Goal: Task Accomplishment & Management: Manage account settings

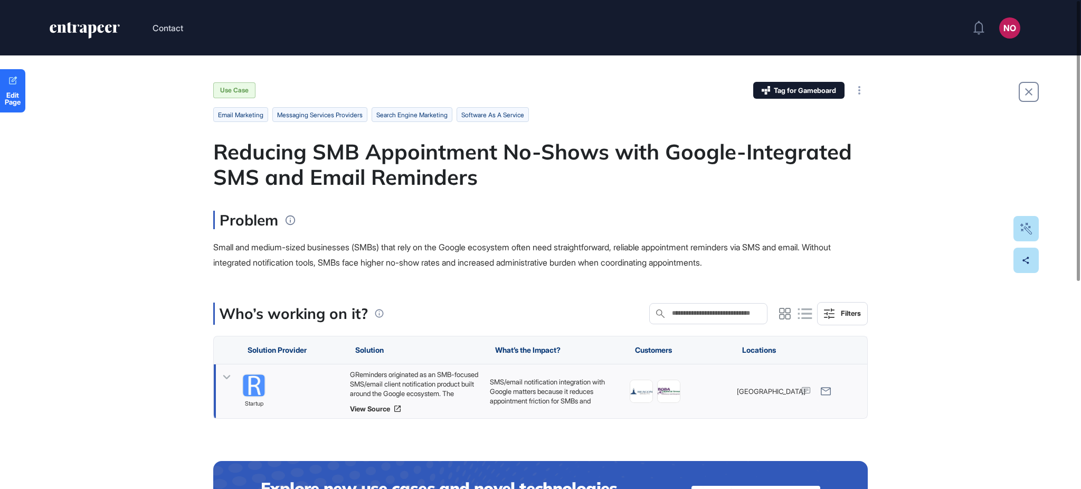
click at [232, 376] on icon at bounding box center [226, 377] width 15 height 15
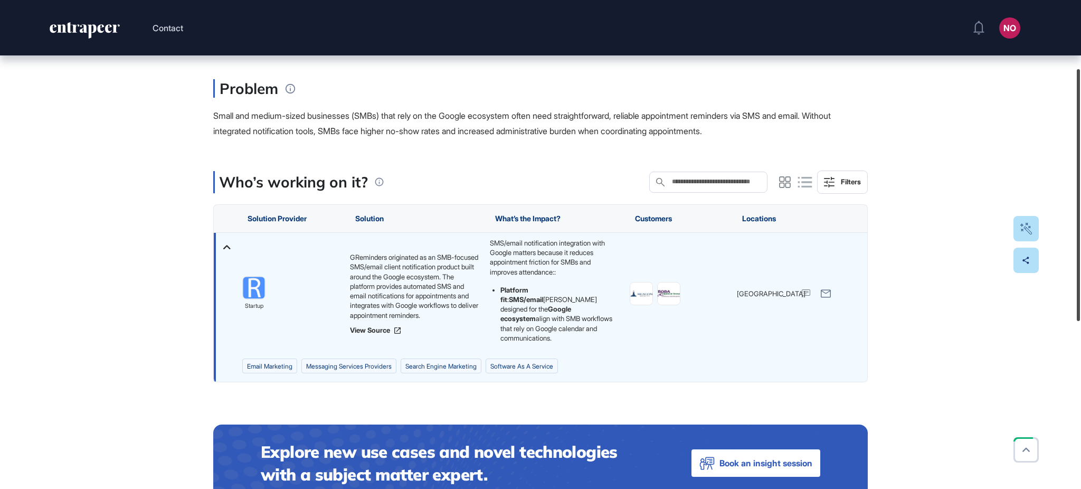
scroll to position [146, 0]
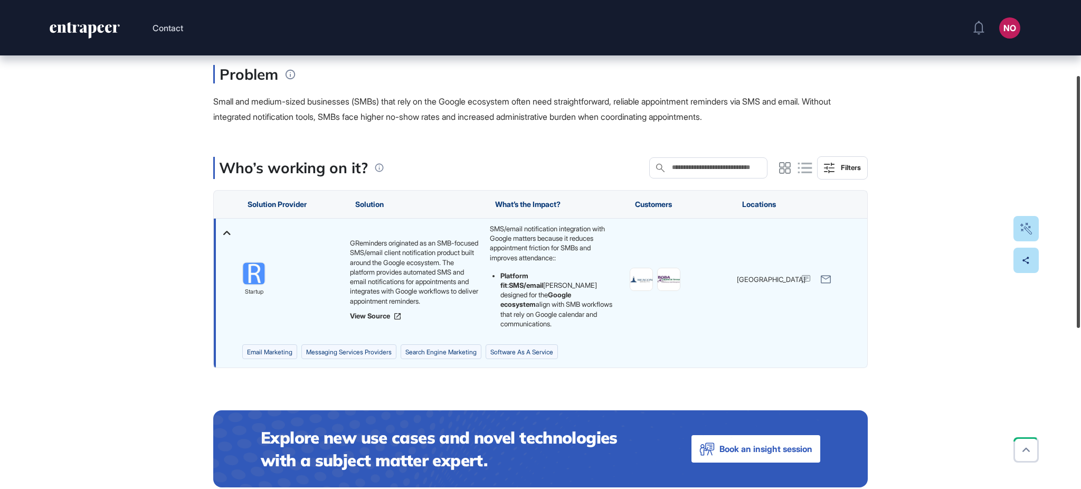
drag, startPoint x: 1080, startPoint y: 156, endPoint x: 1080, endPoint y: 191, distance: 34.8
click at [1080, 191] on div at bounding box center [1078, 202] width 3 height 252
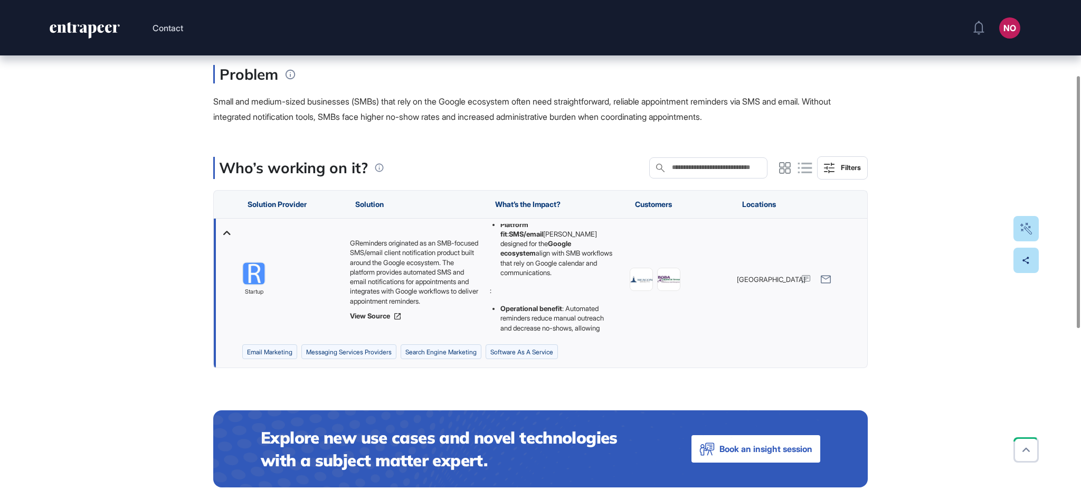
scroll to position [62, 0]
click at [494, 283] on p ":" at bounding box center [552, 280] width 124 height 10
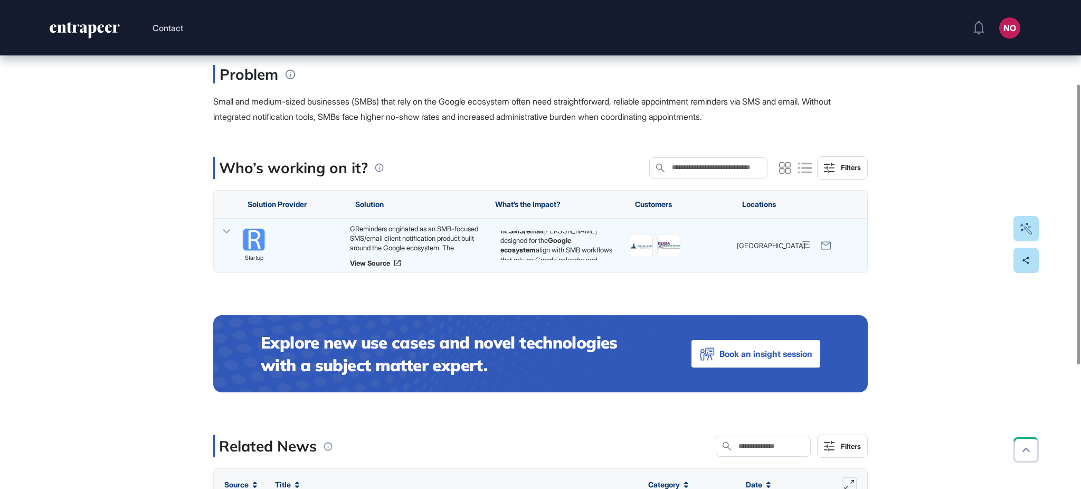
click at [504, 283] on div "Who’s working on it? Search in Who’s working on it? Filters Solution Provider S…" at bounding box center [540, 363] width 655 height 414
drag, startPoint x: 223, startPoint y: 231, endPoint x: 235, endPoint y: 233, distance: 12.3
click at [223, 232] on icon at bounding box center [226, 231] width 15 height 15
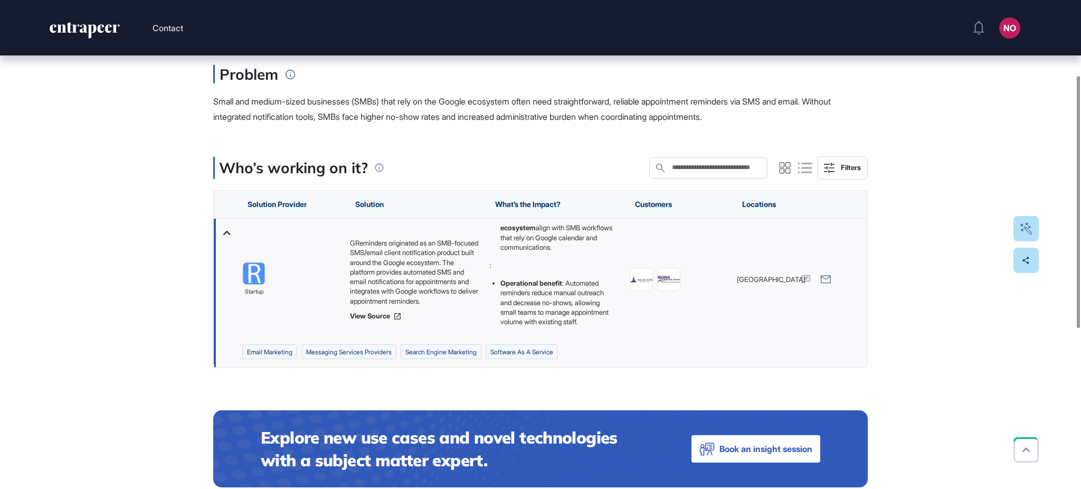
scroll to position [86, 0]
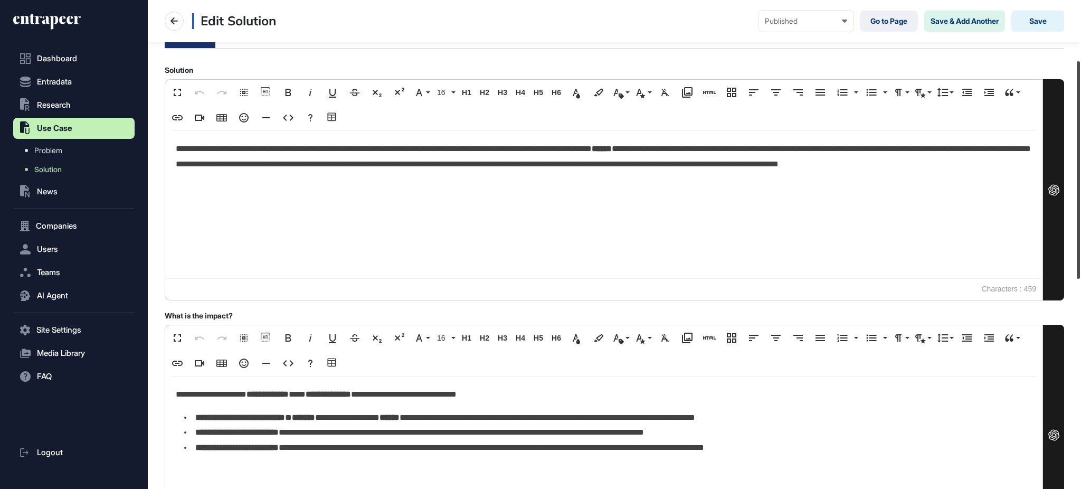
scroll to position [139, 0]
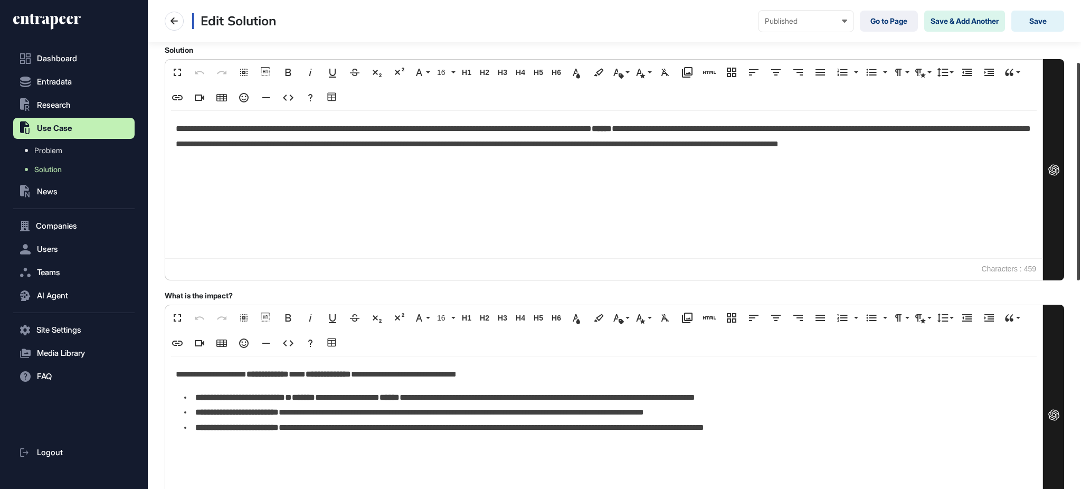
drag, startPoint x: 1080, startPoint y: 74, endPoint x: 1080, endPoint y: 136, distance: 61.2
click at [1080, 136] on div at bounding box center [1078, 172] width 3 height 218
click at [898, 29] on link "Go to Page" at bounding box center [889, 21] width 58 height 21
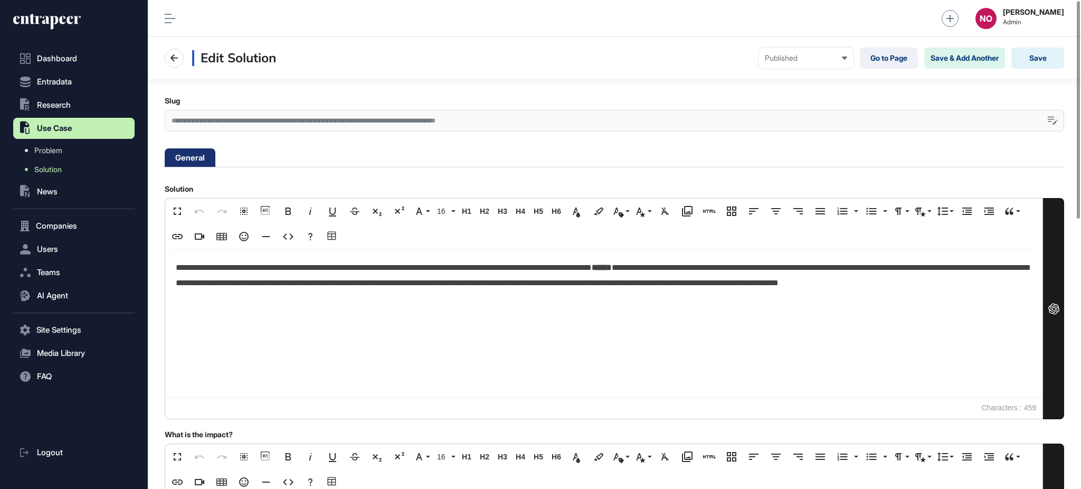
click at [463, 122] on div "**********" at bounding box center [615, 121] width 900 height 22
drag, startPoint x: 56, startPoint y: 167, endPoint x: 697, endPoint y: 109, distance: 643.5
click at [56, 167] on span "Solution" at bounding box center [47, 169] width 27 height 8
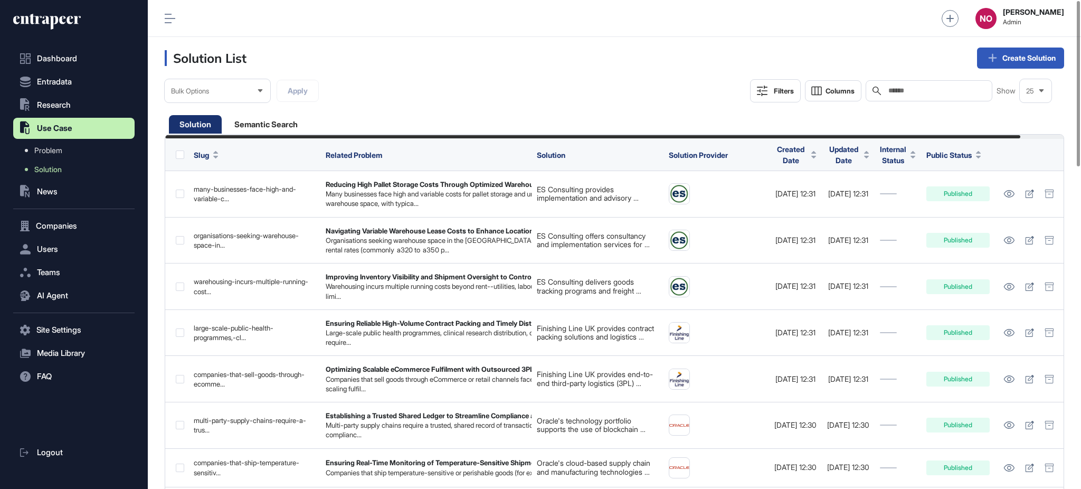
click at [915, 90] on input "text" at bounding box center [936, 91] width 98 height 8
paste input "**********"
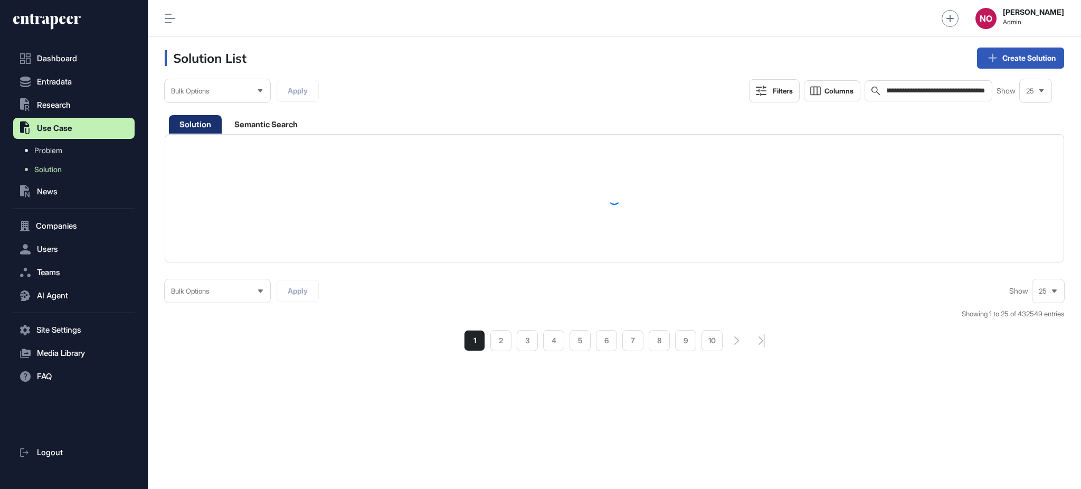
scroll to position [0, 238]
drag, startPoint x: 931, startPoint y: 91, endPoint x: 1080, endPoint y: 90, distance: 149.4
click at [1080, 90] on main "**********" at bounding box center [614, 215] width 933 height 272
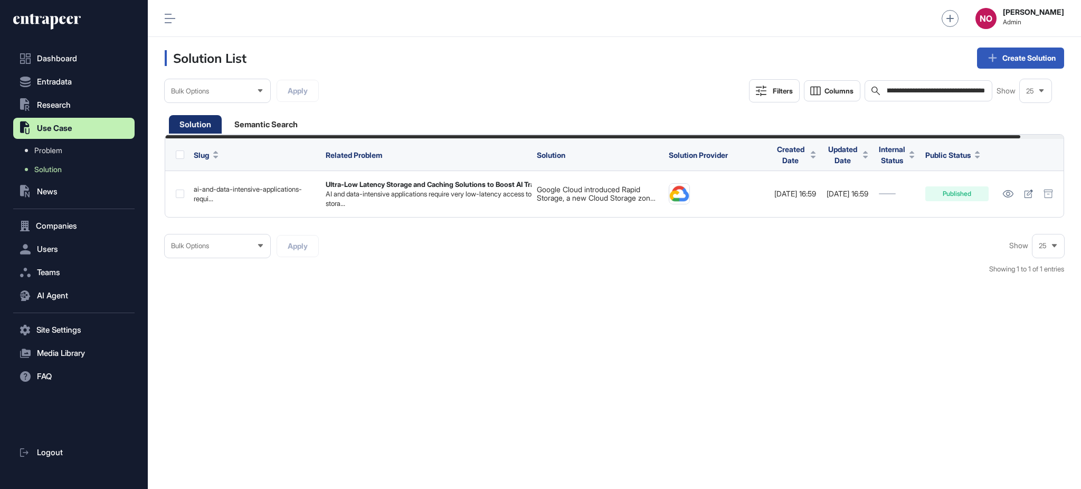
type input "**********"
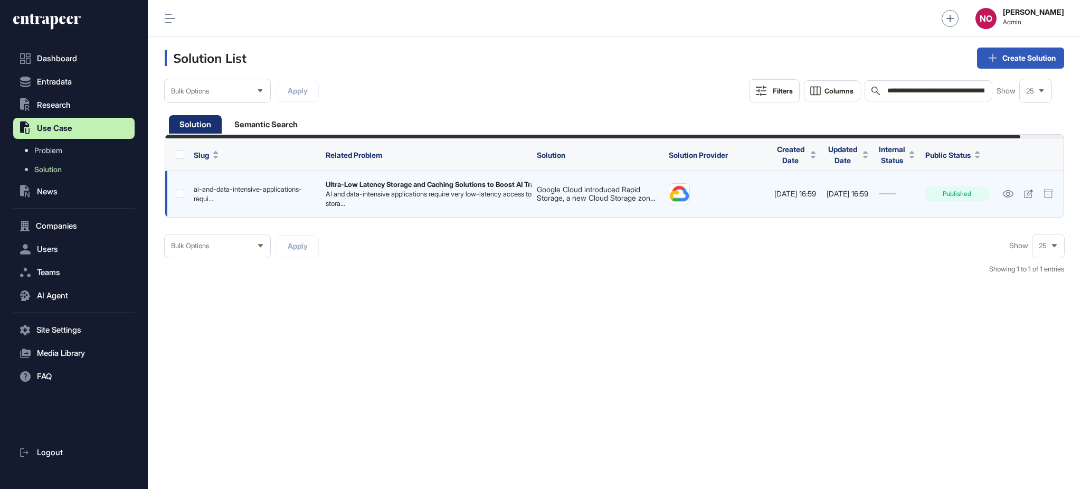
drag, startPoint x: 780, startPoint y: 195, endPoint x: 839, endPoint y: 197, distance: 58.7
click at [821, 197] on td "2025-09-15 16:59" at bounding box center [795, 194] width 52 height 46
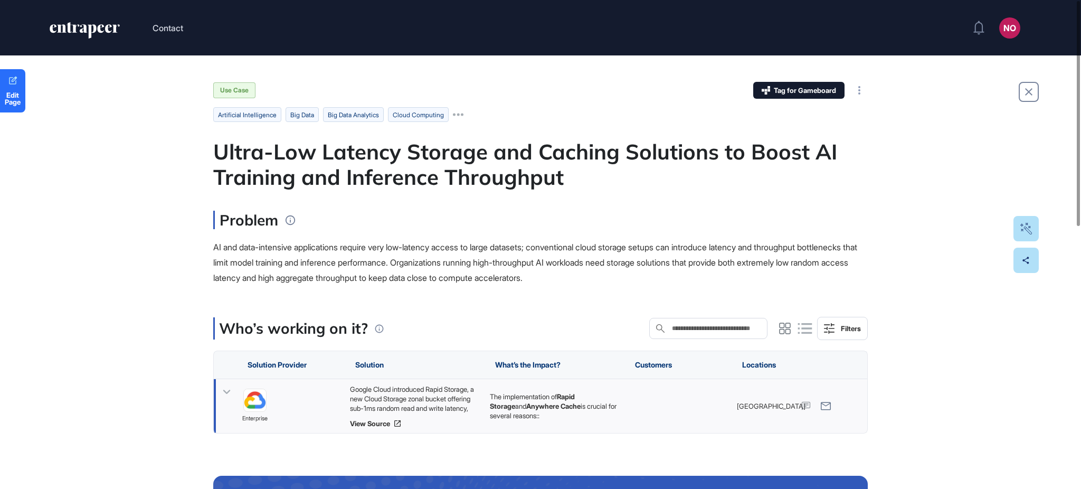
click at [229, 388] on icon at bounding box center [226, 391] width 15 height 15
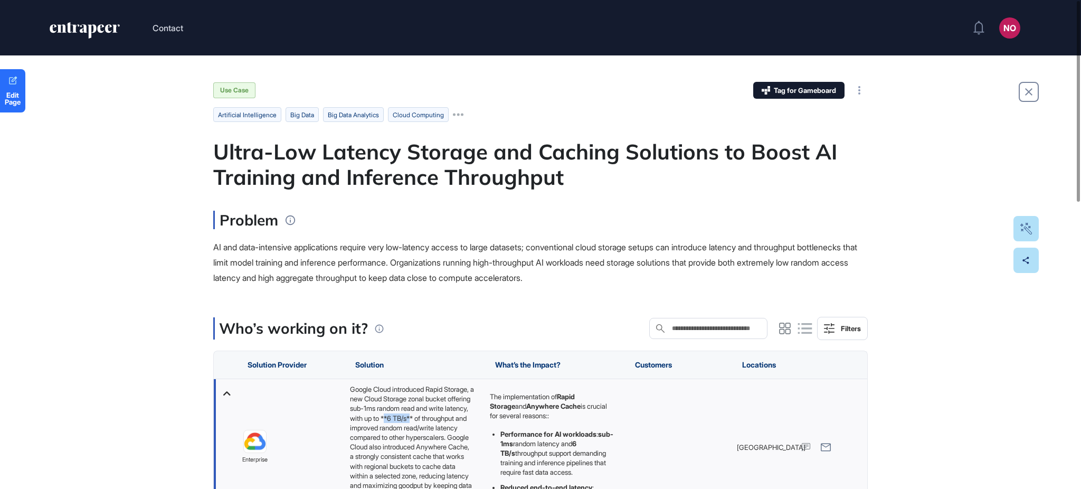
drag, startPoint x: 352, startPoint y: 428, endPoint x: 382, endPoint y: 428, distance: 30.1
click at [382, 428] on div "Google Cloud introduced Rapid Storage, a new Cloud Storage zonal bucket offerin…" at bounding box center [414, 439] width 129 height 111
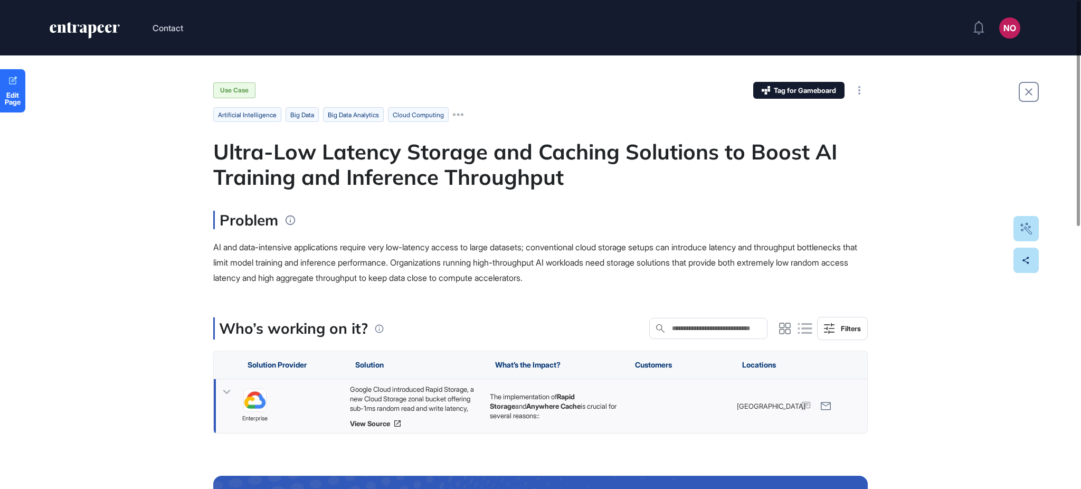
click at [226, 397] on icon at bounding box center [226, 391] width 15 height 15
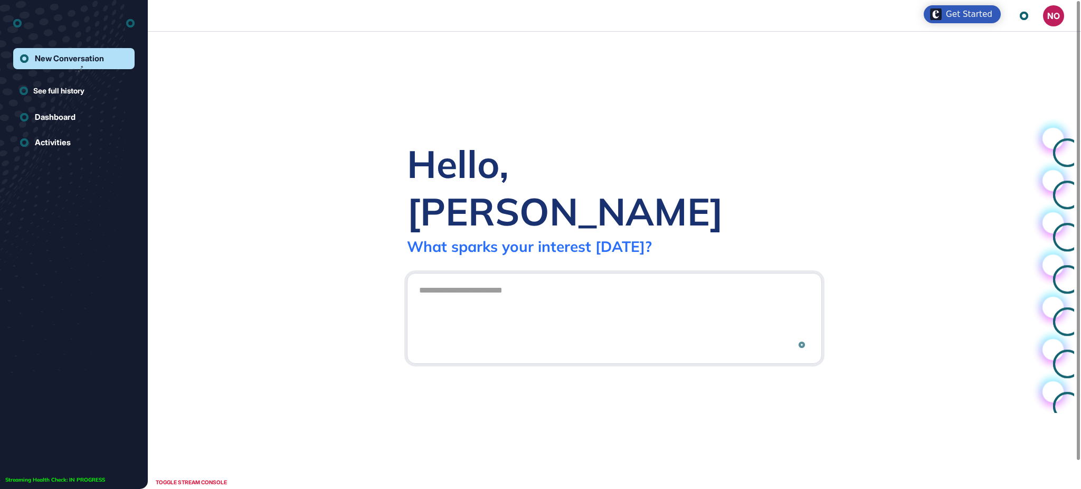
scroll to position [1, 1]
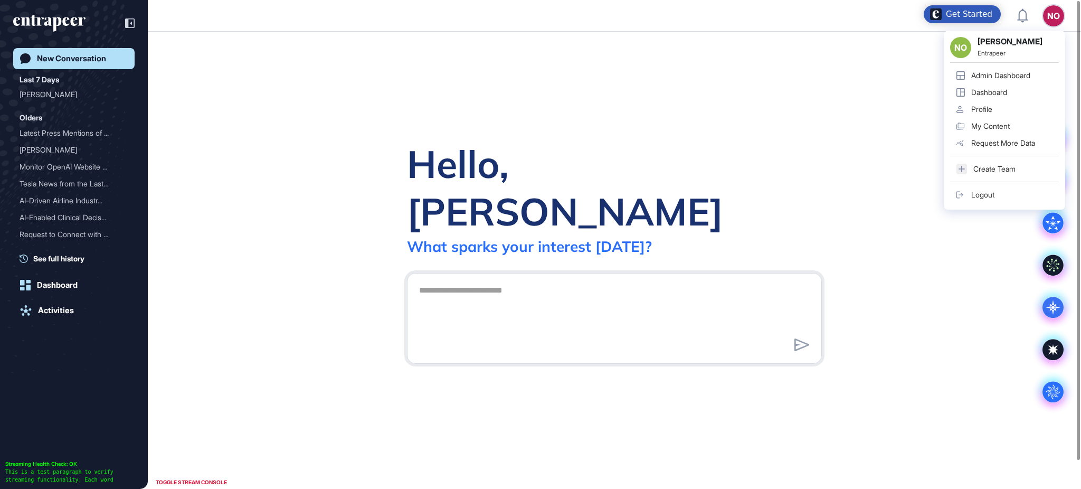
click at [1025, 75] on div "Admin Dashboard" at bounding box center [1000, 75] width 59 height 8
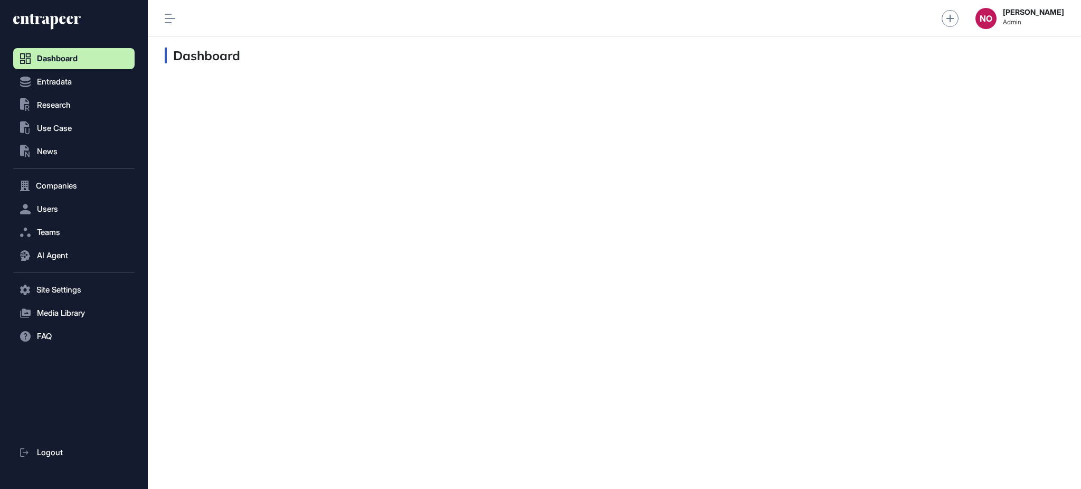
scroll to position [1, 1]
click at [72, 185] on span "Companies" at bounding box center [56, 186] width 41 height 8
click at [83, 209] on link "Company List" at bounding box center [76, 208] width 116 height 19
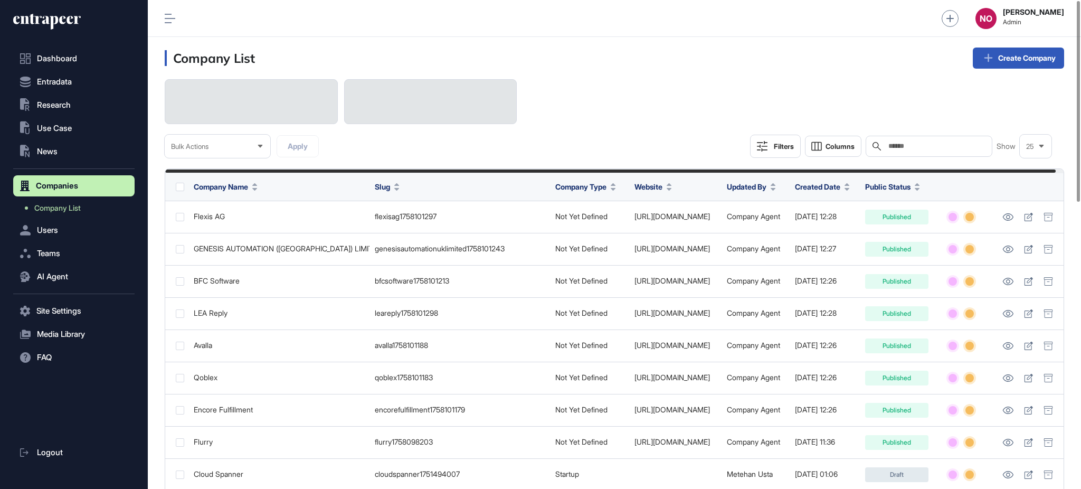
click at [904, 149] on input "text" at bounding box center [936, 146] width 98 height 8
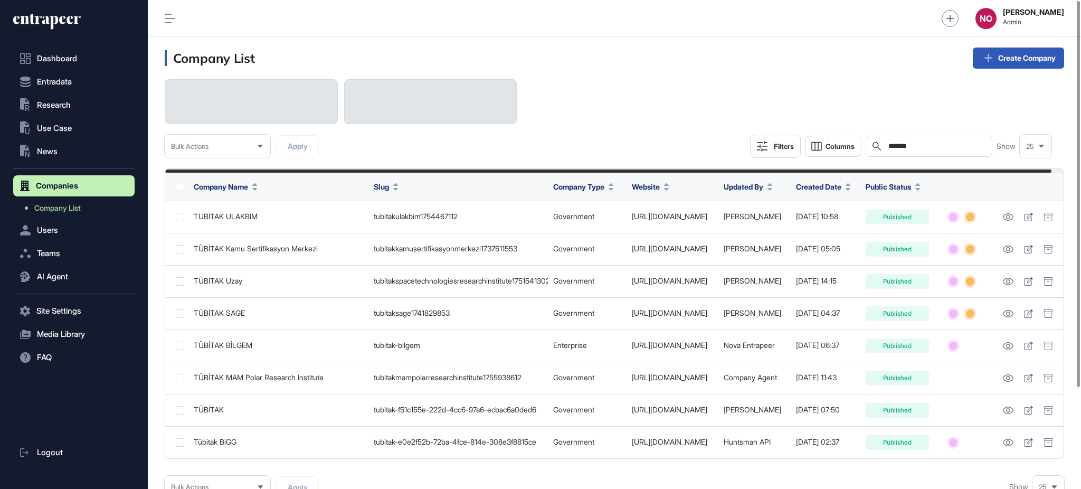
type input "*******"
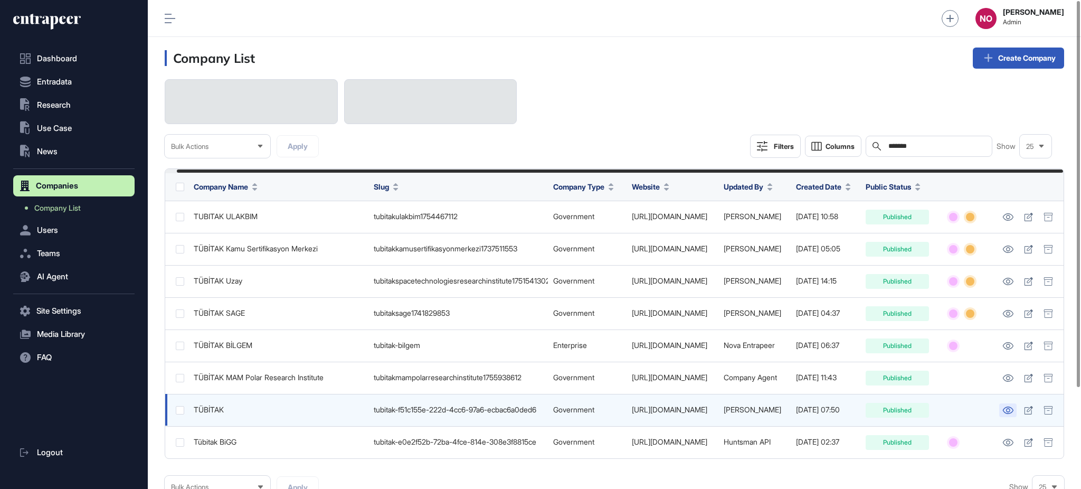
click at [1012, 414] on icon at bounding box center [1008, 410] width 11 height 7
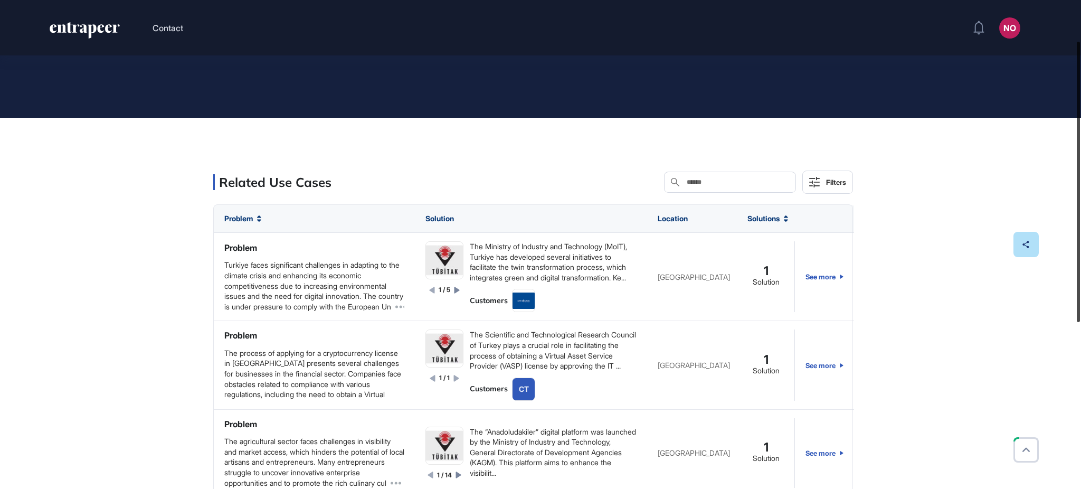
drag, startPoint x: 1080, startPoint y: 167, endPoint x: 1080, endPoint y: 194, distance: 26.9
click at [1080, 194] on div at bounding box center [1078, 182] width 3 height 280
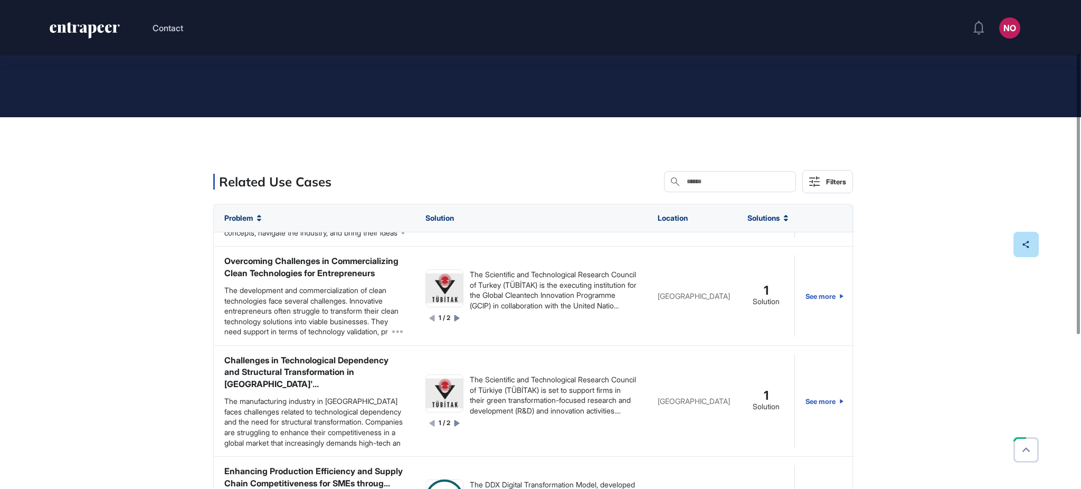
scroll to position [715, 0]
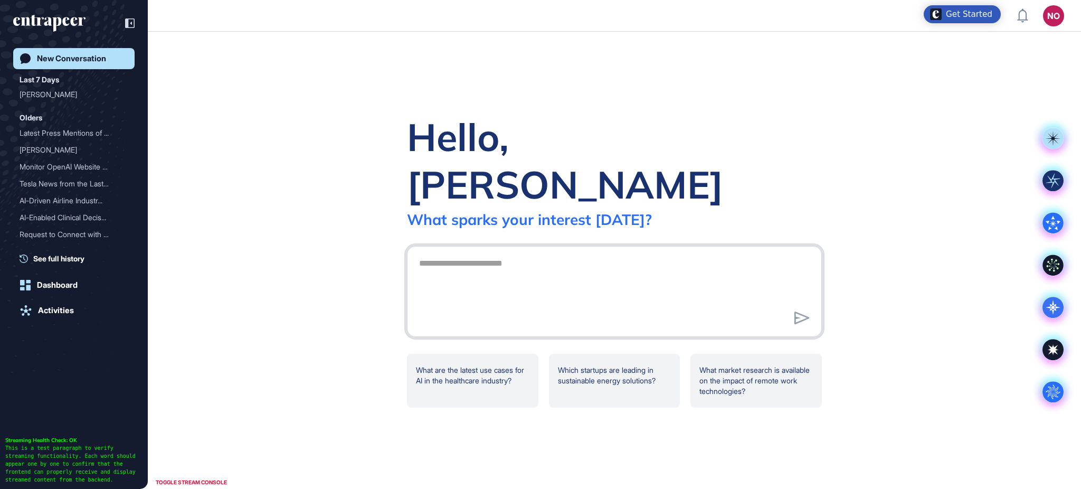
scroll to position [1, 1]
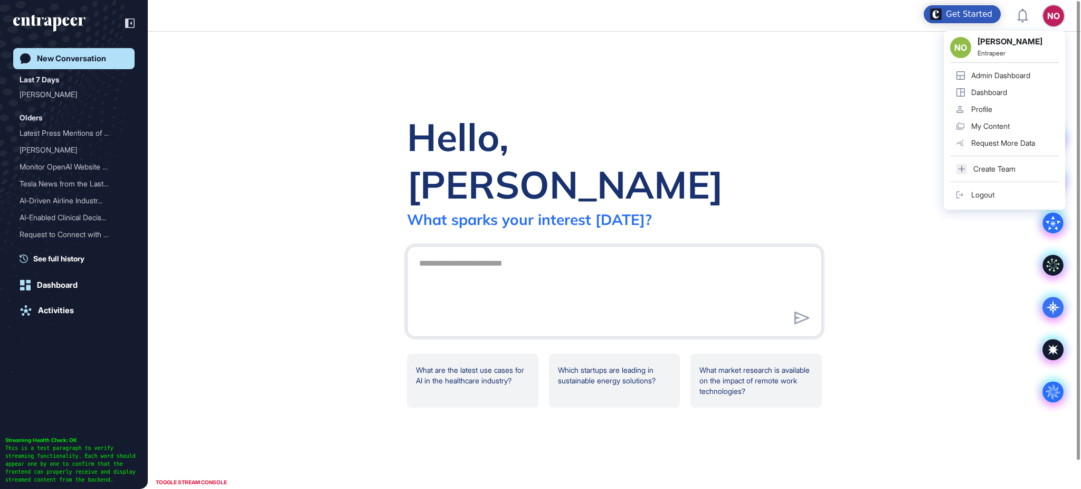
click at [1014, 72] on div "Admin Dashboard" at bounding box center [1000, 75] width 59 height 8
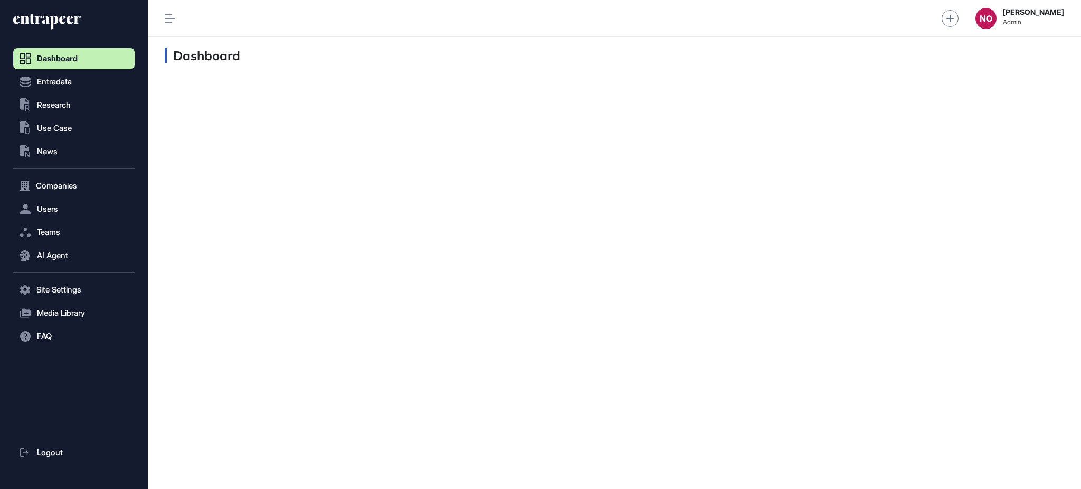
scroll to position [1, 1]
click at [65, 86] on span "Entradata" at bounding box center [54, 82] width 35 height 8
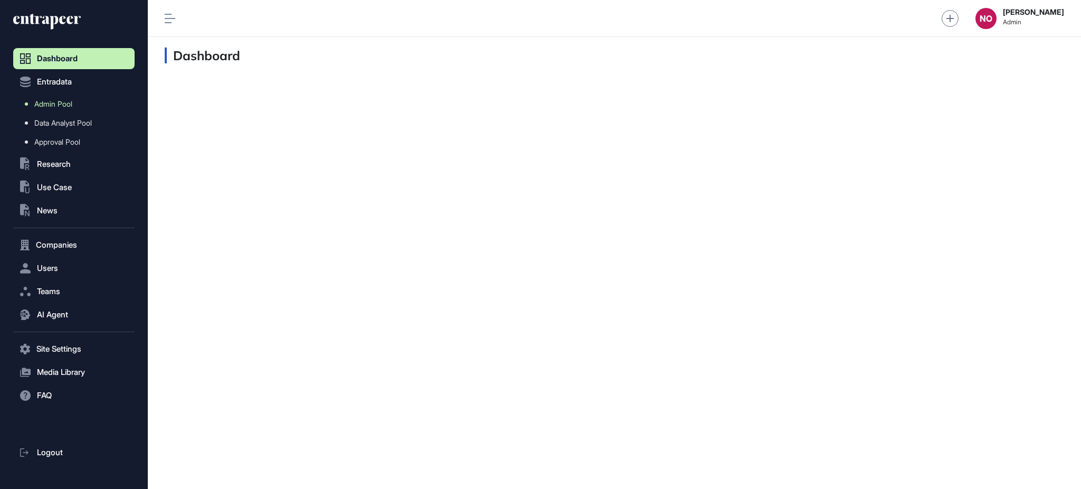
click at [113, 102] on link "Admin Pool" at bounding box center [76, 104] width 116 height 19
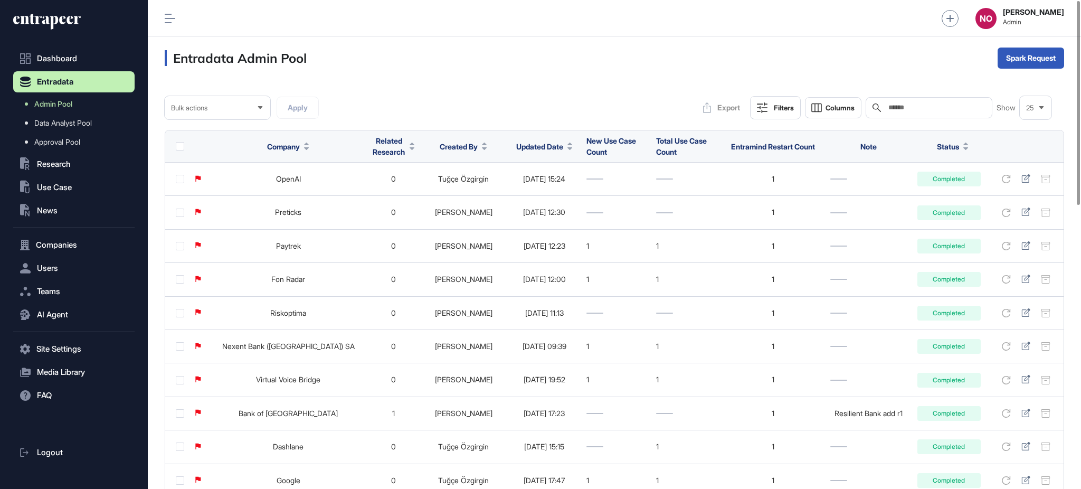
click at [921, 112] on div "Search" at bounding box center [929, 107] width 127 height 21
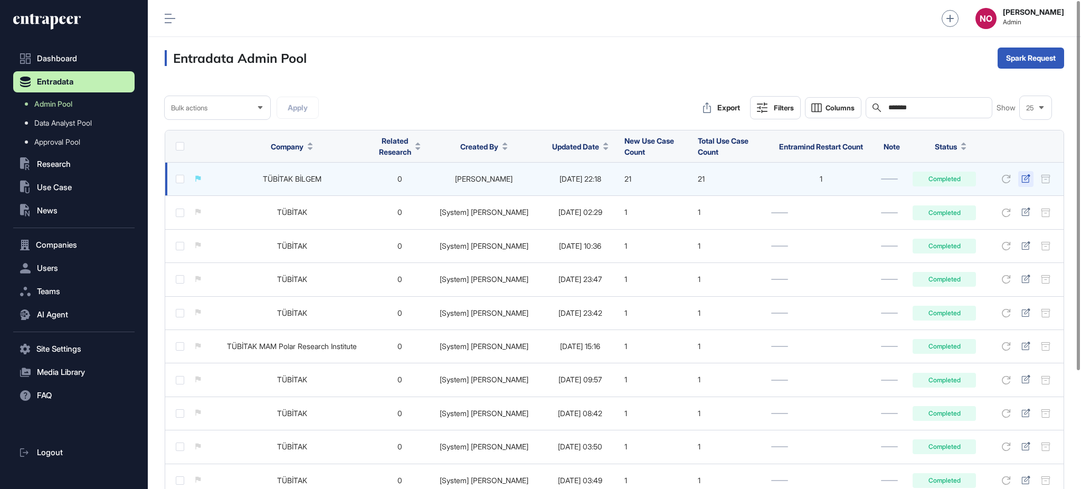
type input "*******"
click at [1029, 182] on icon at bounding box center [1026, 178] width 9 height 8
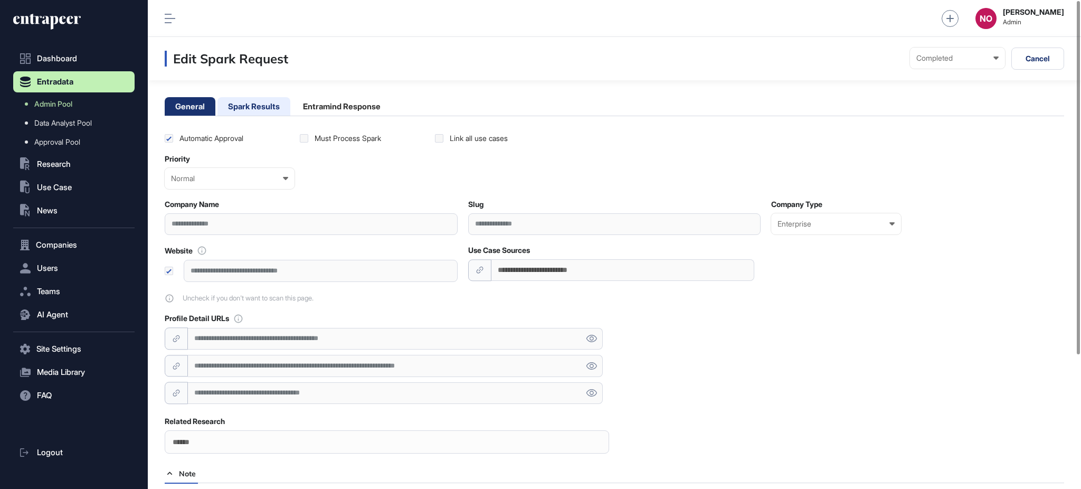
click at [249, 105] on li "Spark Results" at bounding box center [254, 106] width 73 height 18
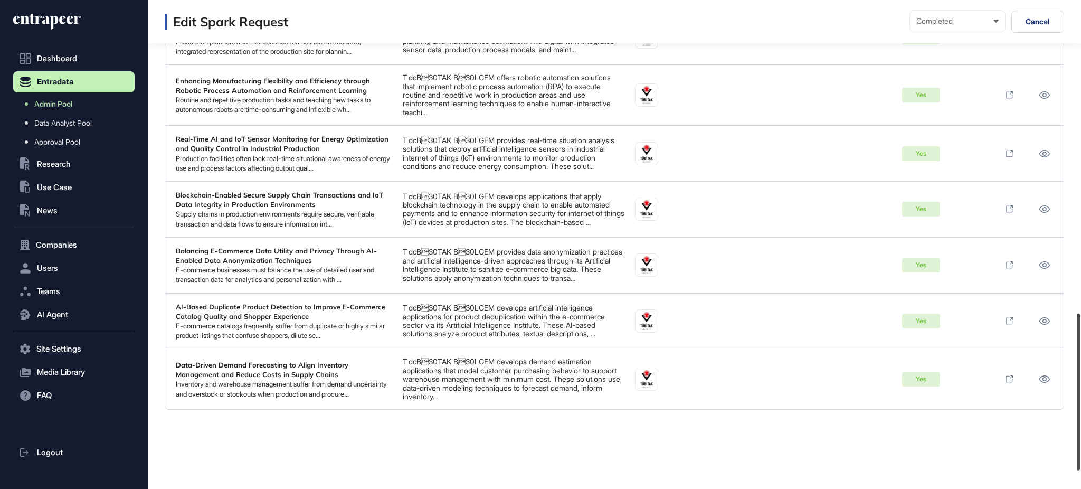
scroll to position [936, 0]
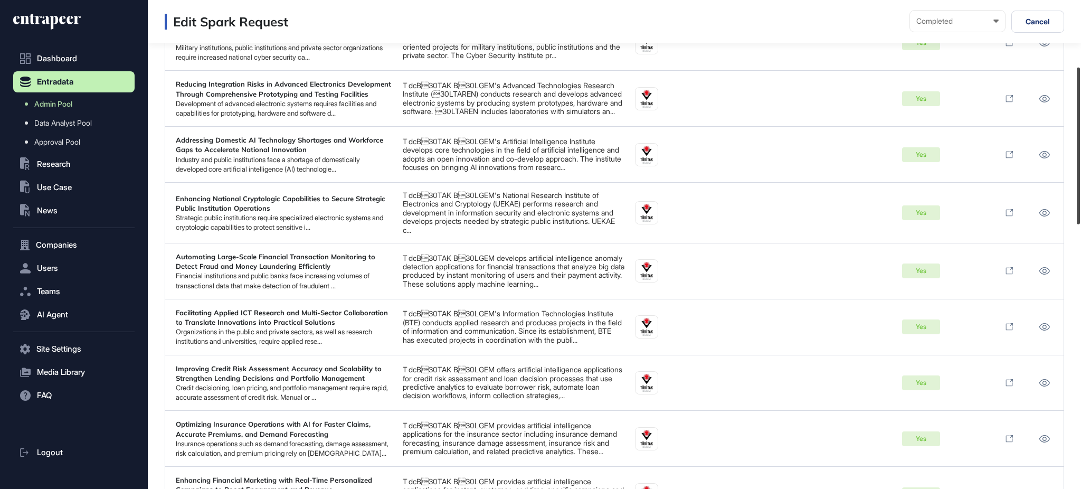
drag, startPoint x: 1080, startPoint y: 414, endPoint x: 1075, endPoint y: 151, distance: 263.5
click at [1077, 151] on div at bounding box center [1078, 146] width 3 height 157
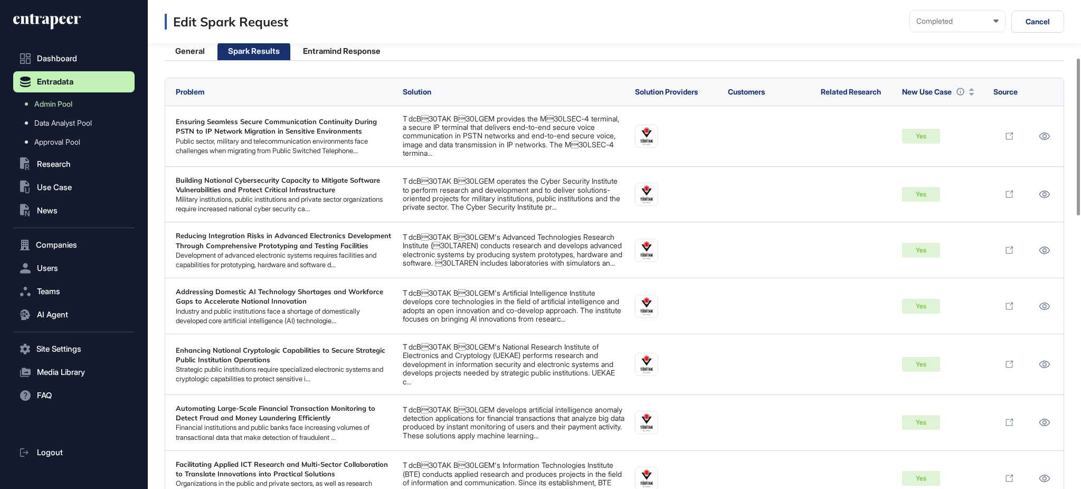
scroll to position [0, 0]
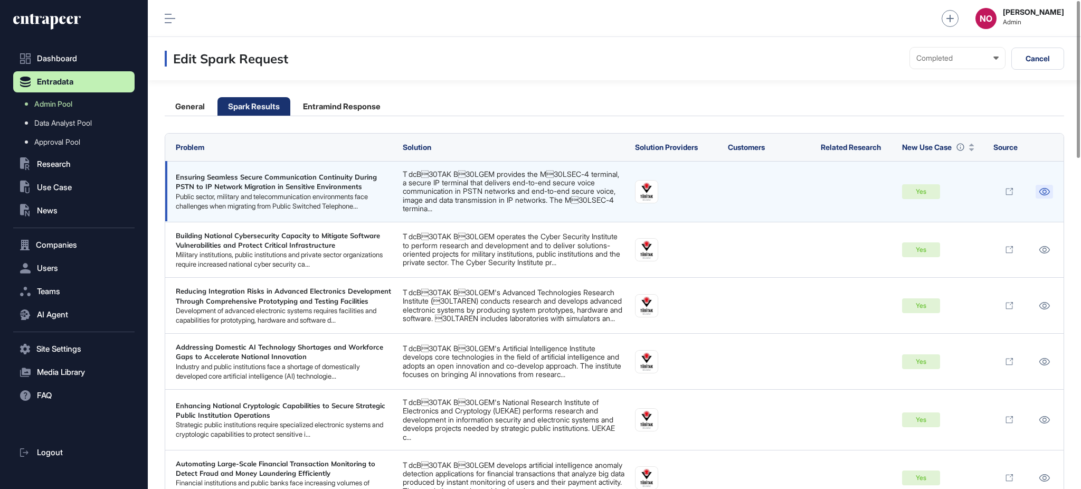
click at [1042, 186] on link at bounding box center [1044, 192] width 17 height 14
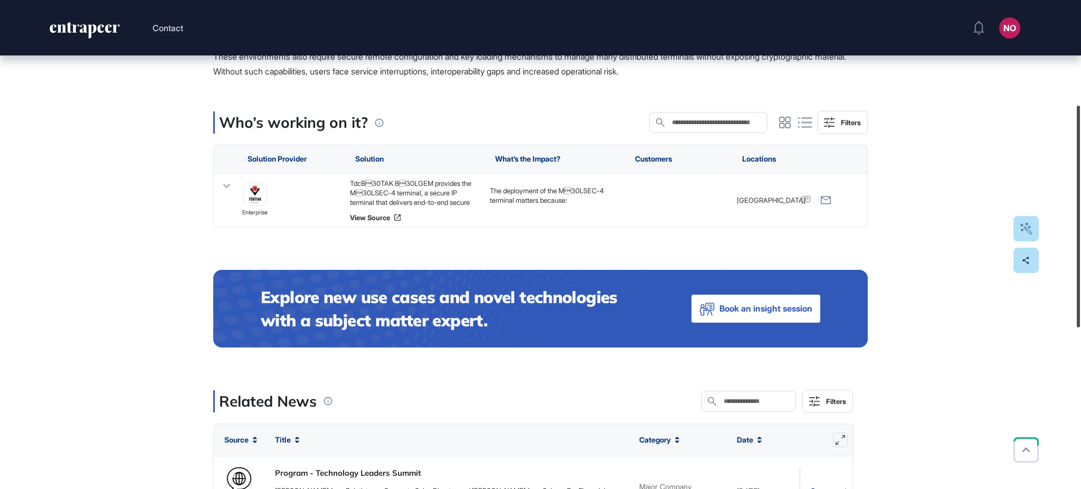
scroll to position [234, 0]
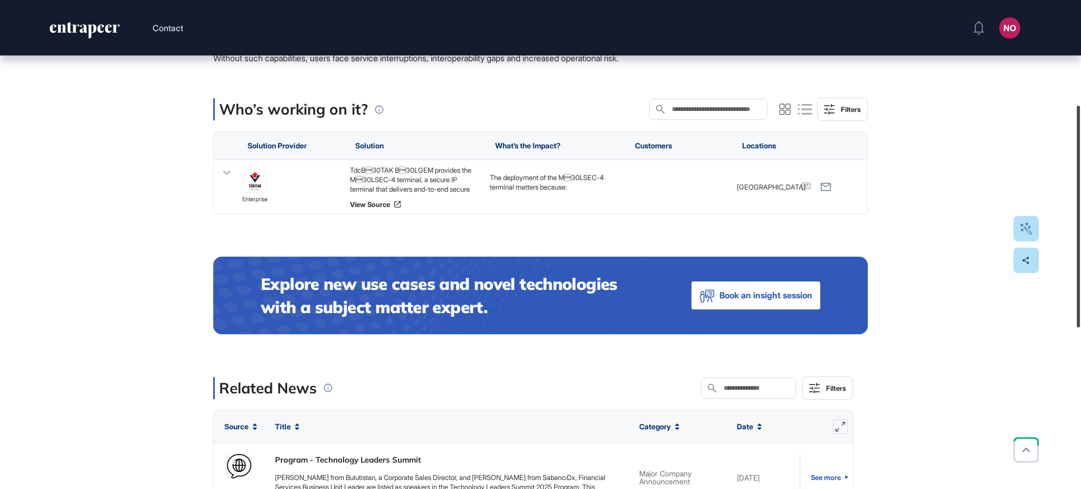
drag, startPoint x: 1080, startPoint y: 110, endPoint x: 1069, endPoint y: 217, distance: 107.3
click at [1069, 217] on div "Contact NO Admin Dashboard Dashboard Profile My Content Request More Data Edit …" at bounding box center [540, 244] width 1081 height 489
click at [230, 175] on icon at bounding box center [226, 172] width 15 height 15
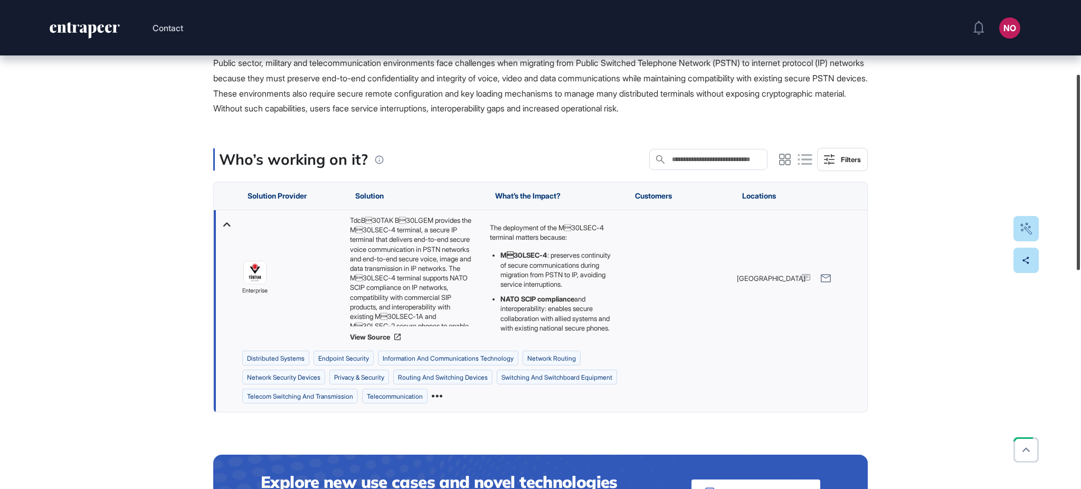
scroll to position [183, 0]
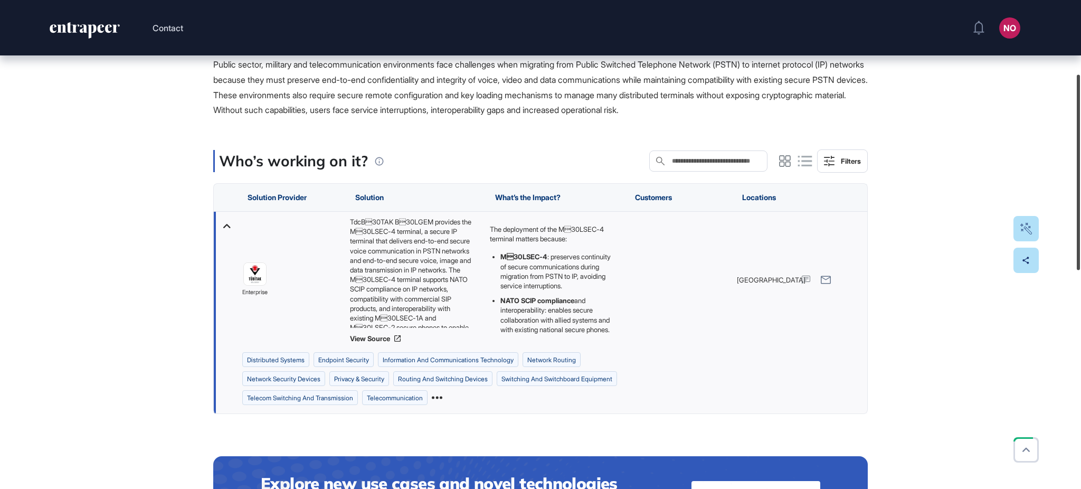
drag, startPoint x: 1080, startPoint y: 193, endPoint x: 1080, endPoint y: 173, distance: 20.6
click at [1080, 173] on div at bounding box center [1078, 171] width 3 height 195
